Goal: Task Accomplishment & Management: Complete application form

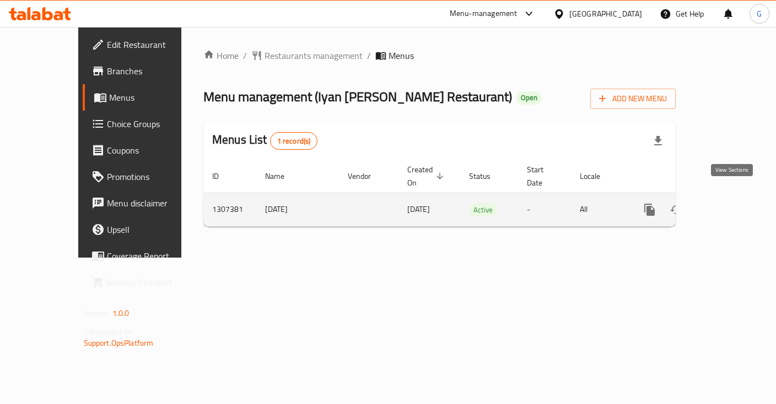
click at [729, 203] on icon "enhanced table" at bounding box center [728, 209] width 13 height 13
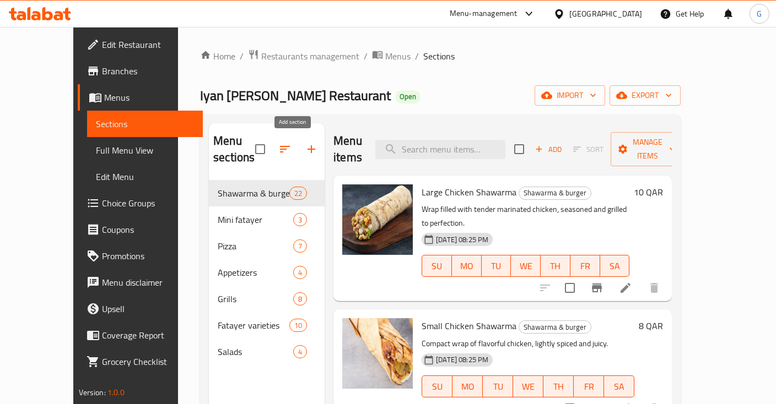
click at [305, 150] on icon "button" at bounding box center [311, 149] width 13 height 13
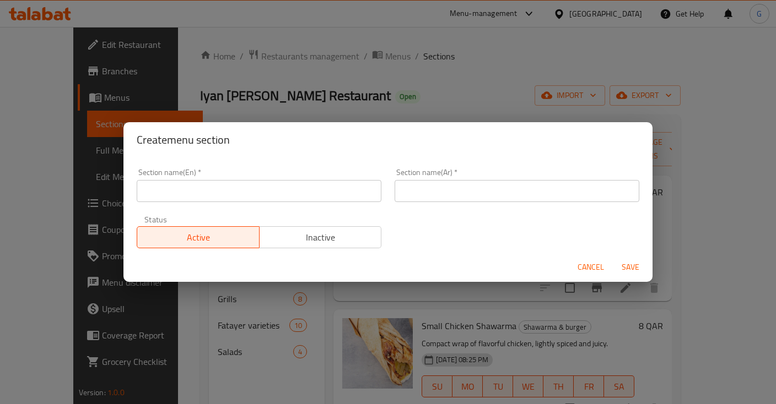
click at [246, 192] on input "text" at bounding box center [259, 191] width 245 height 22
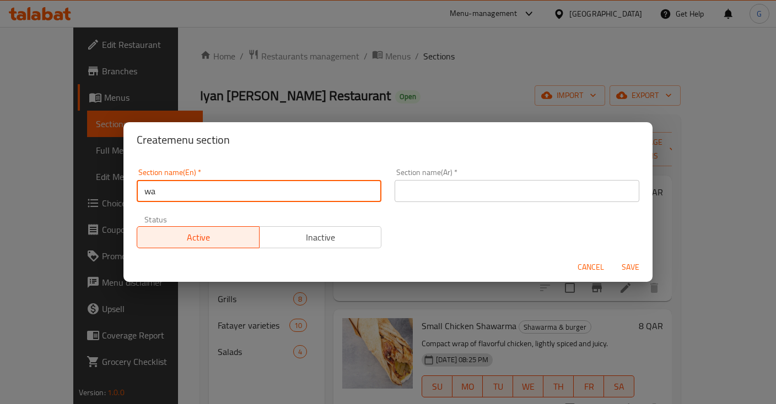
type input "w"
click at [582, 272] on span "Cancel" at bounding box center [590, 268] width 26 height 14
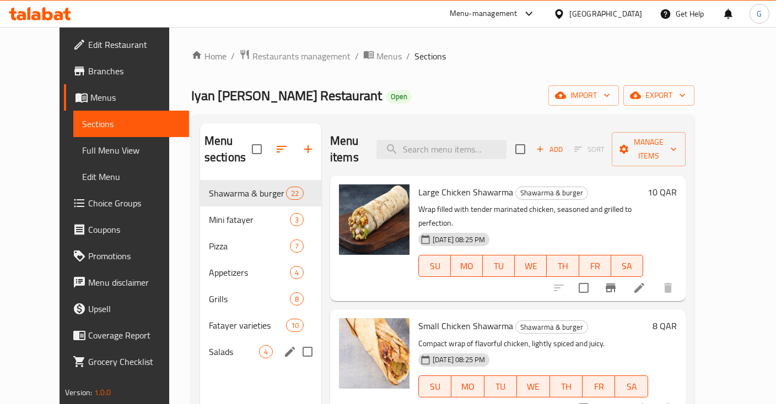
click at [210, 347] on span "Salads" at bounding box center [234, 351] width 50 height 13
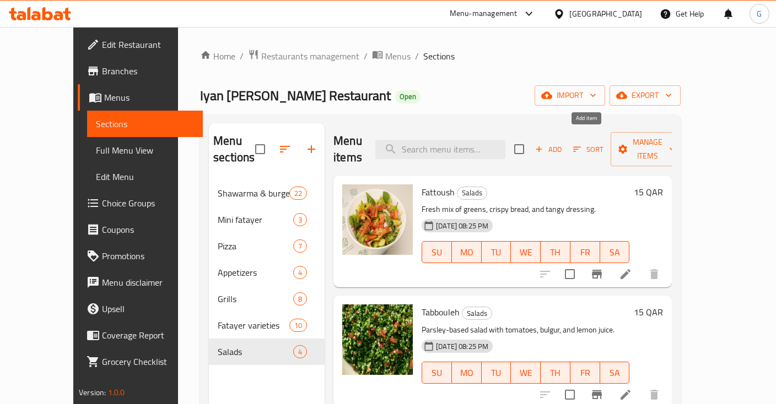
click at [563, 143] on span "Add" at bounding box center [548, 149] width 30 height 13
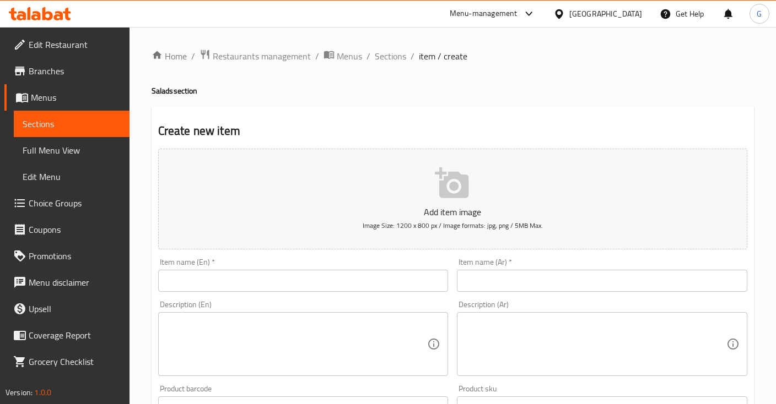
click at [224, 280] on input "text" at bounding box center [303, 281] width 290 height 22
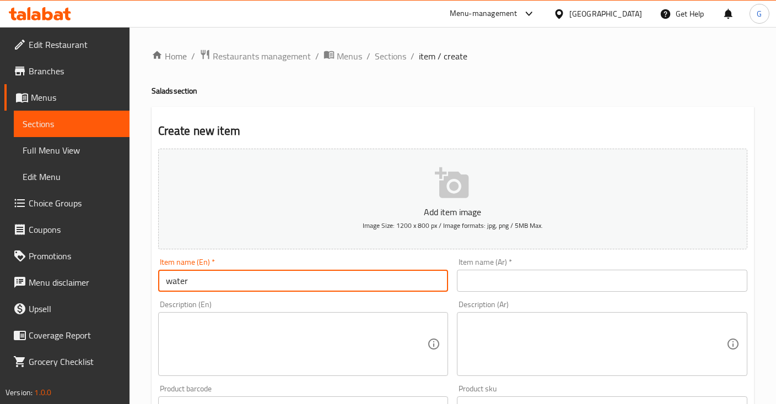
scroll to position [287, 0]
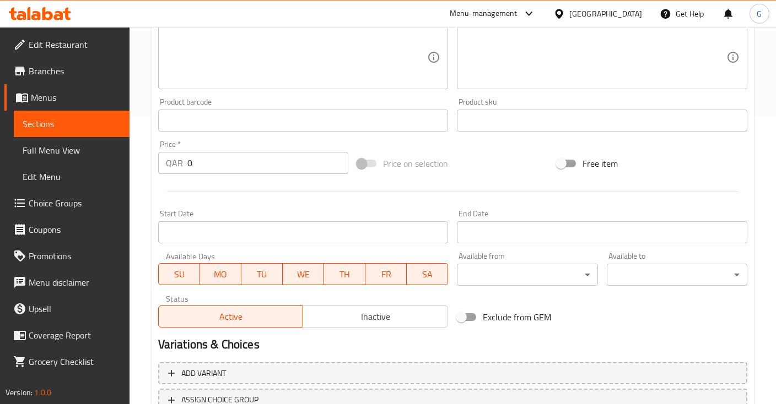
type input "water"
click at [187, 163] on input "0" at bounding box center [267, 163] width 161 height 22
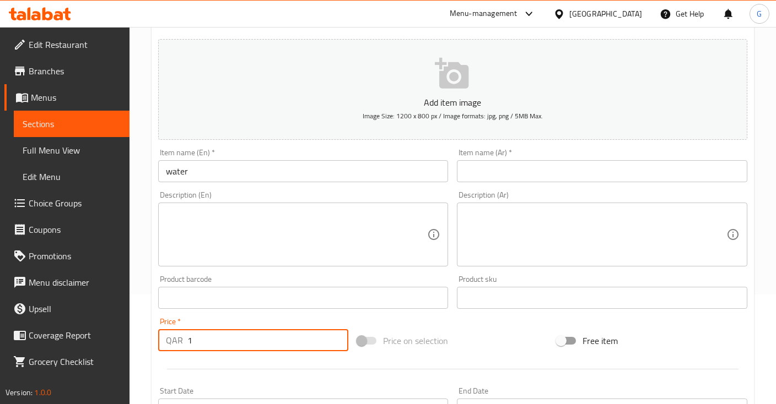
scroll to position [23, 0]
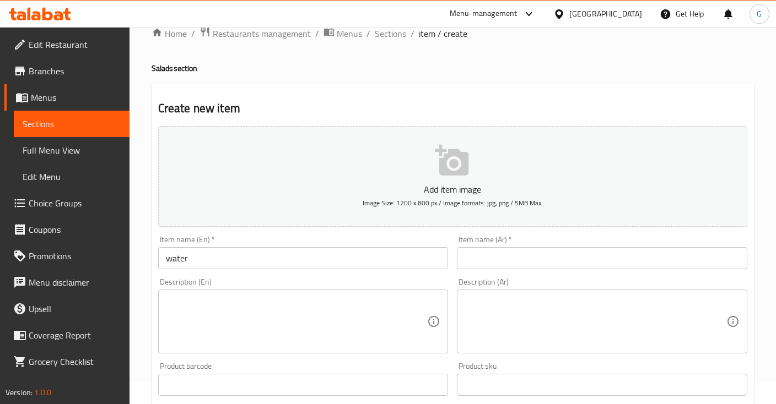
type input "1"
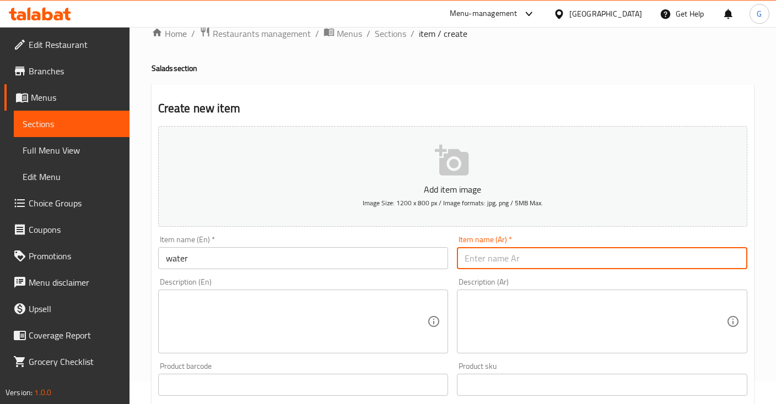
click at [528, 262] on input "text" at bounding box center [602, 258] width 290 height 22
paste input "ماء"
type input "ماء"
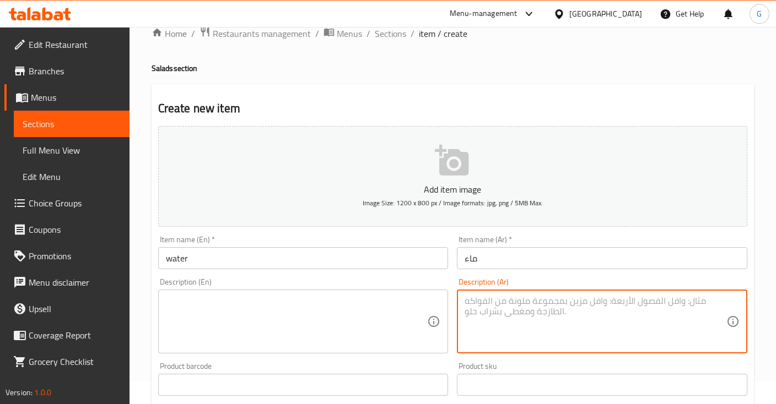
click at [486, 317] on textarea at bounding box center [595, 322] width 262 height 52
paste textarea "ماء"
type textarea "ماء"
drag, startPoint x: 488, startPoint y: 302, endPoint x: 387, endPoint y: 288, distance: 102.4
click at [464, 296] on textarea "ماء" at bounding box center [595, 322] width 262 height 52
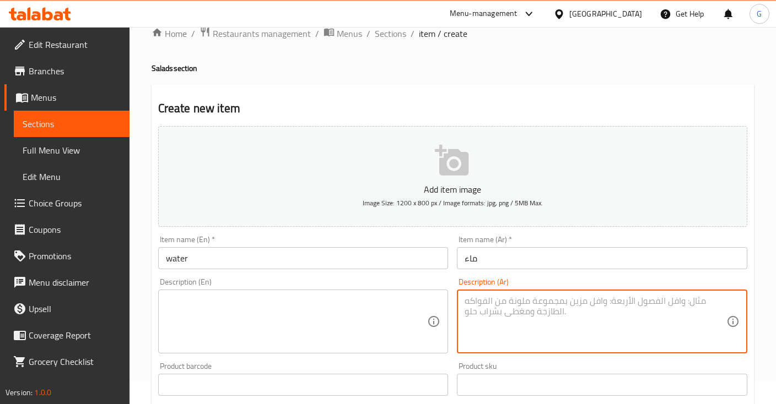
click at [474, 310] on textarea at bounding box center [595, 322] width 262 height 52
paste textarea "ماء"
type textarea "ماء"
drag, startPoint x: 485, startPoint y: 312, endPoint x: 419, endPoint y: 293, distance: 68.9
click at [464, 296] on textarea "ماء" at bounding box center [595, 322] width 262 height 52
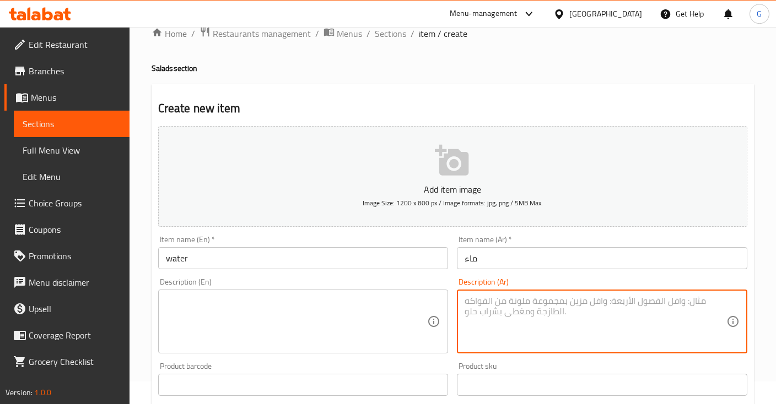
click at [493, 305] on textarea at bounding box center [595, 322] width 262 height 52
paste textarea "مياه الشرب"
type textarea "مياه الشرب"
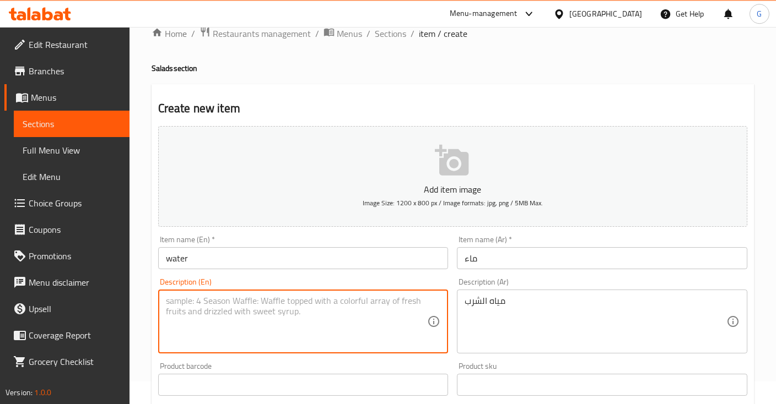
click at [267, 318] on textarea at bounding box center [297, 322] width 262 height 52
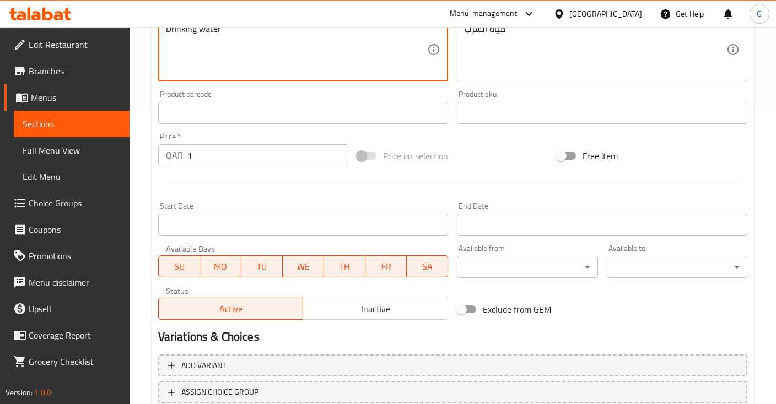
scroll to position [372, 0]
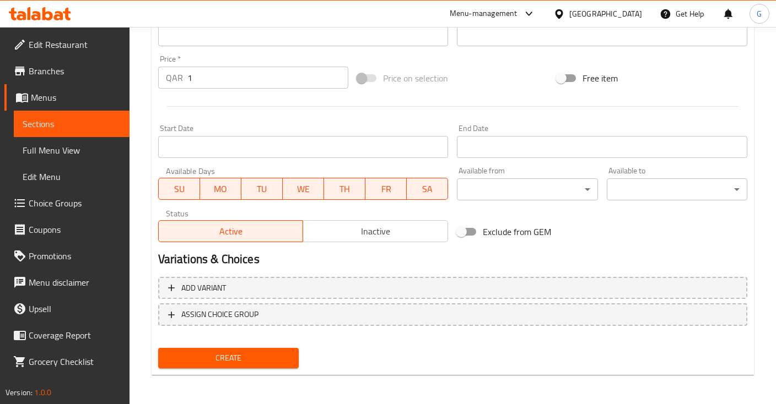
type textarea "Drinking water"
click at [263, 364] on button "Create" at bounding box center [228, 358] width 140 height 20
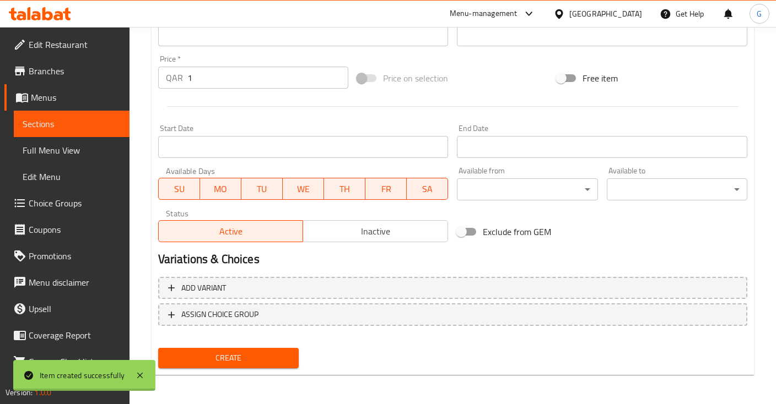
type input "0"
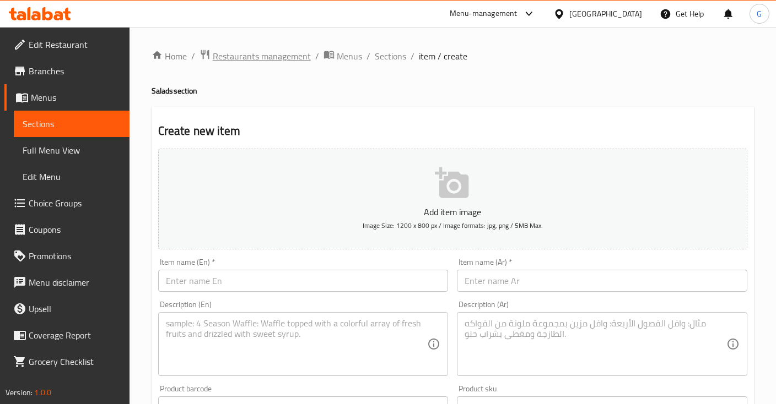
click at [245, 58] on span "Restaurants management" at bounding box center [262, 56] width 98 height 13
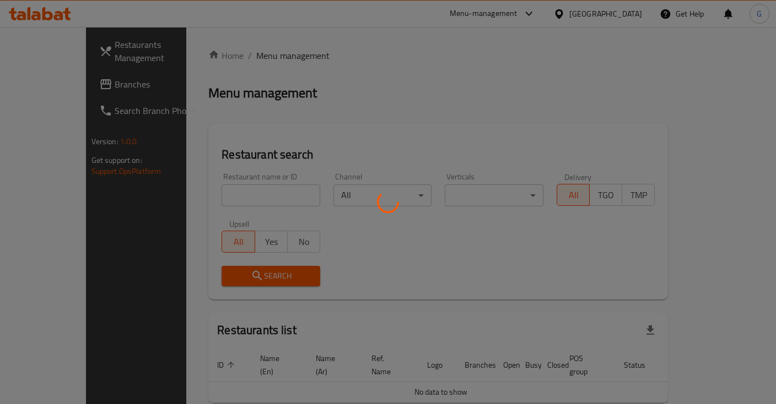
click at [241, 207] on div at bounding box center [388, 202] width 776 height 404
click at [237, 191] on div at bounding box center [388, 202] width 776 height 404
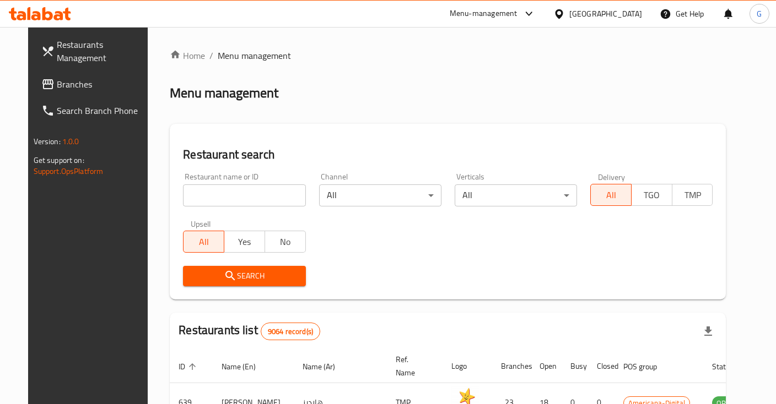
click at [237, 191] on input "search" at bounding box center [244, 196] width 122 height 22
type input "iyan [PERSON_NAME]"
click button "Search" at bounding box center [244, 276] width 122 height 20
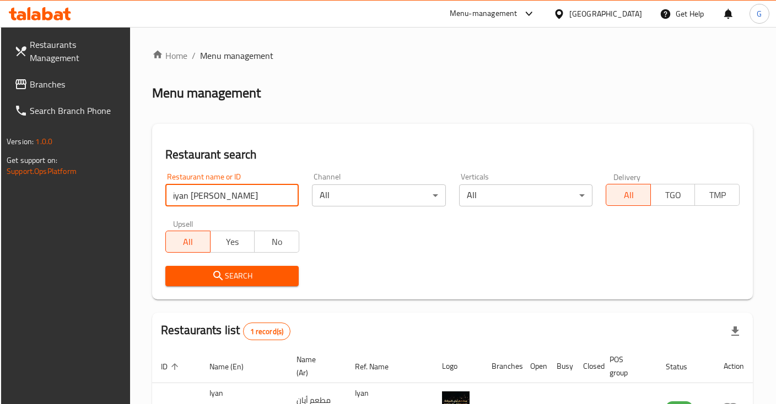
click at [56, 62] on span "Restaurants Management" at bounding box center [76, 51] width 92 height 26
